Goal: Transaction & Acquisition: Purchase product/service

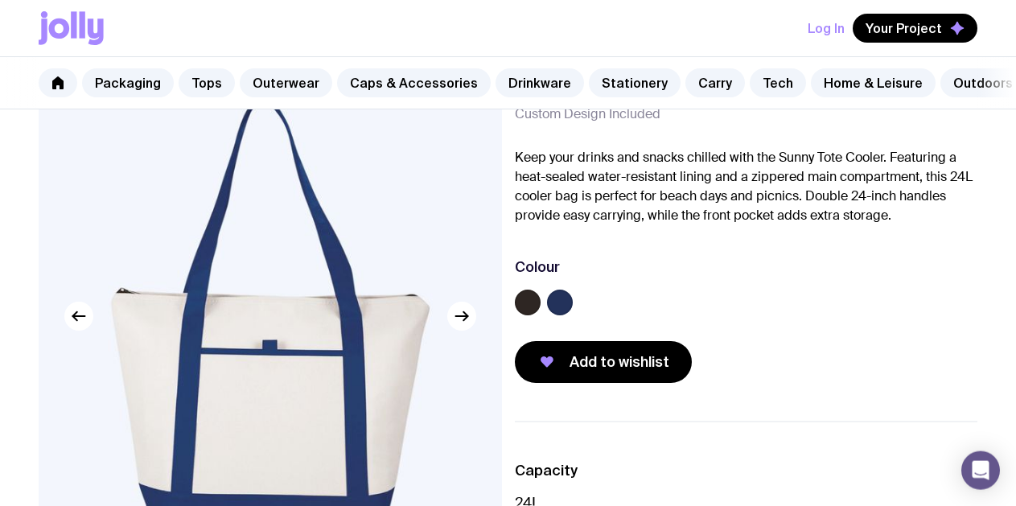
scroll to position [361, 0]
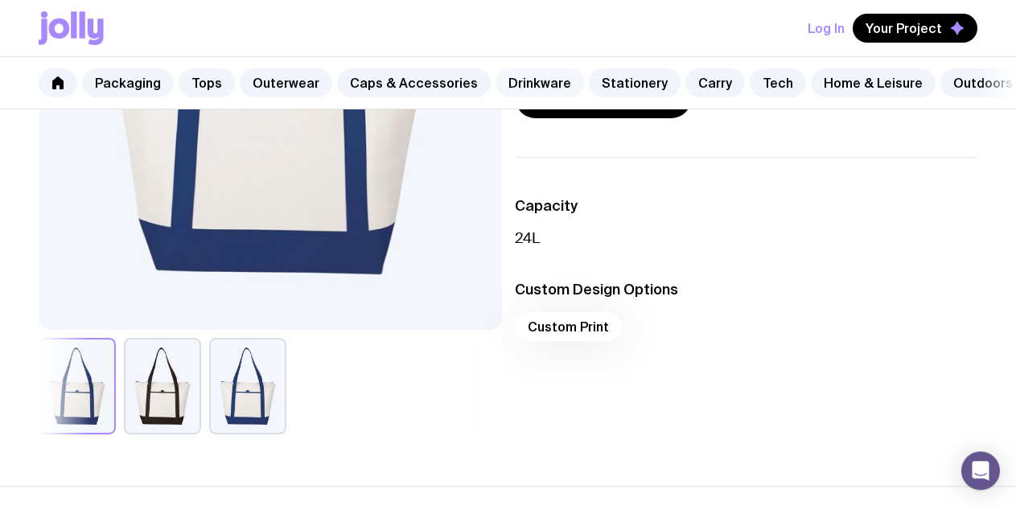
click at [557, 113] on button "Add to wishlist" at bounding box center [603, 97] width 177 height 42
click at [709, 394] on div "Capacity 24L Custom Design Options Custom Print" at bounding box center [746, 296] width 463 height 278
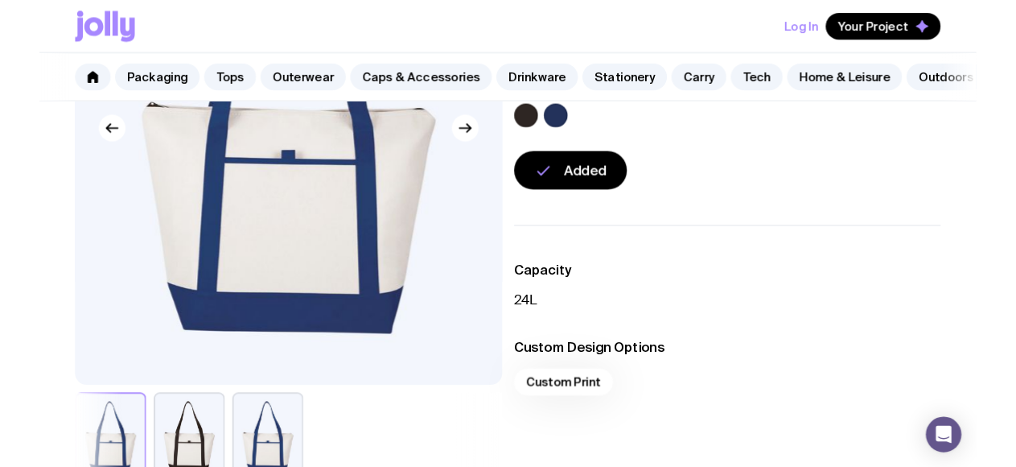
scroll to position [0, 0]
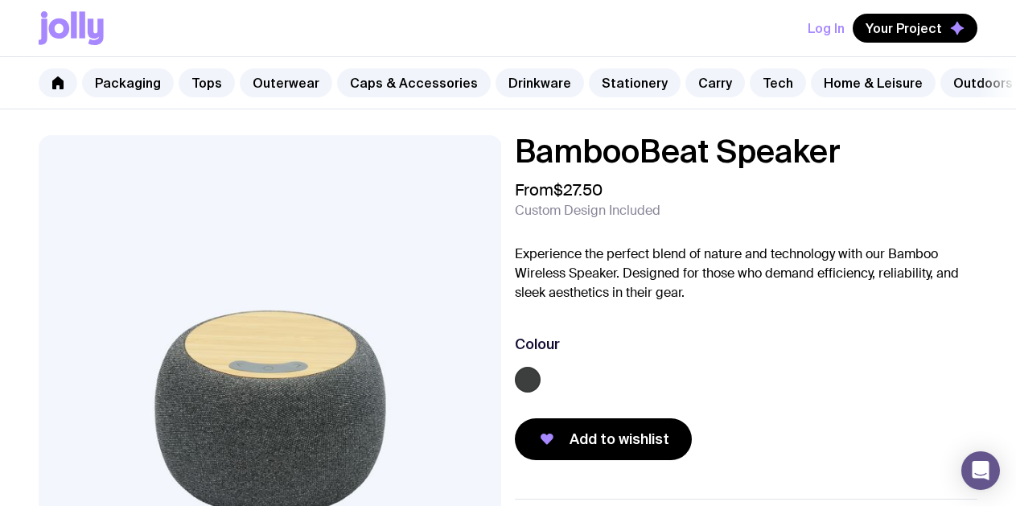
click at [932, 167] on div "BambooBeat Speaker From $27.50 Custom Design Included Experience the perfect bl…" at bounding box center [746, 297] width 463 height 325
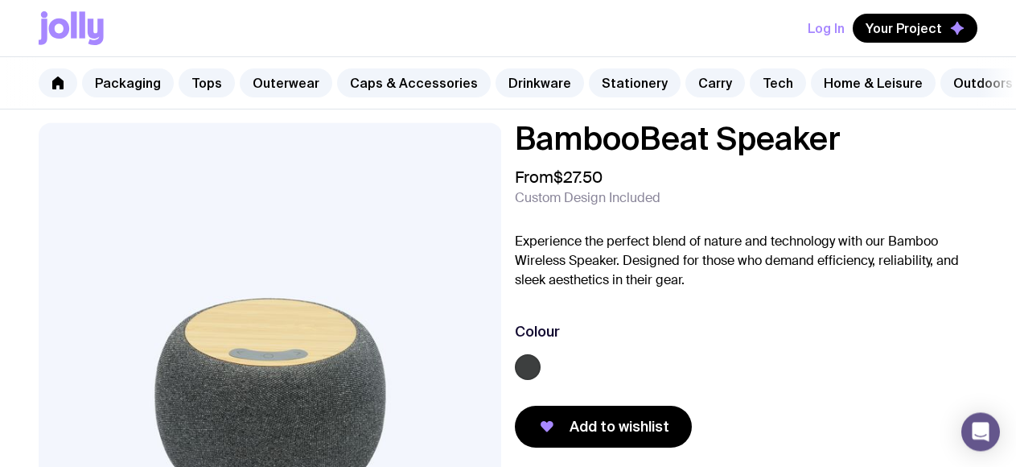
scroll to position [11, 0]
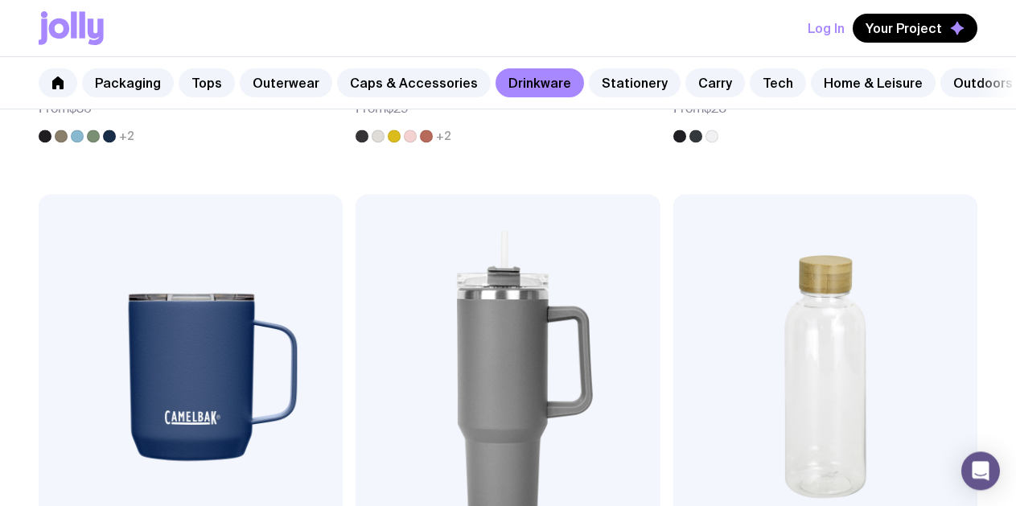
scroll to position [1687, 0]
